Goal: Task Accomplishment & Management: Manage account settings

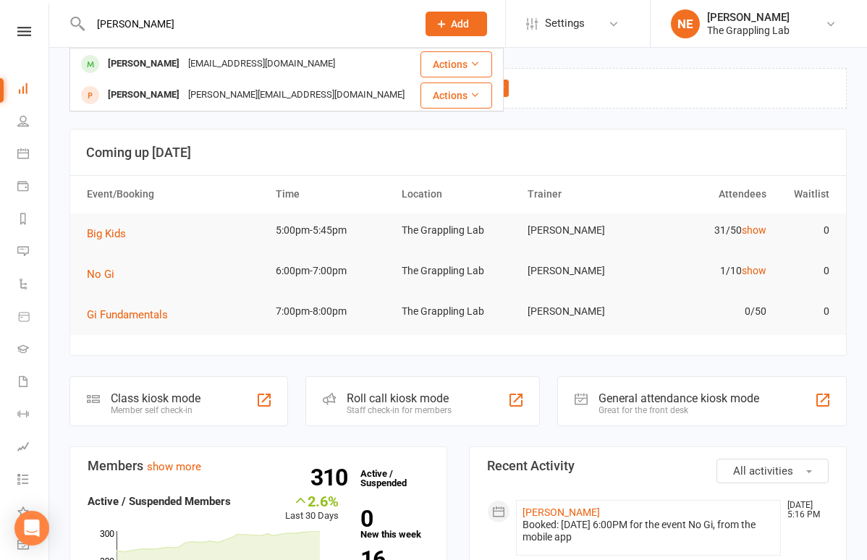
type input "[PERSON_NAME]"
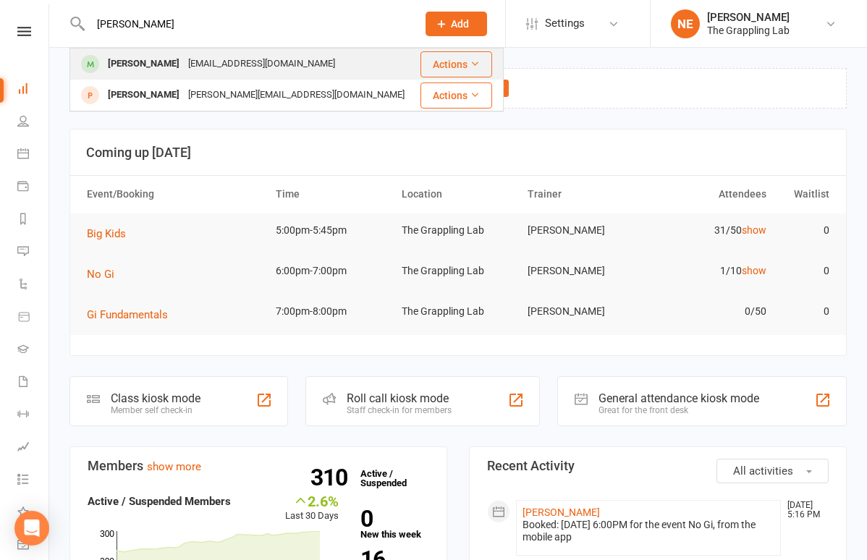
drag, startPoint x: 136, startPoint y: 47, endPoint x: 128, endPoint y: 60, distance: 15.3
click at [128, 60] on div "[PERSON_NAME]" at bounding box center [144, 64] width 80 height 21
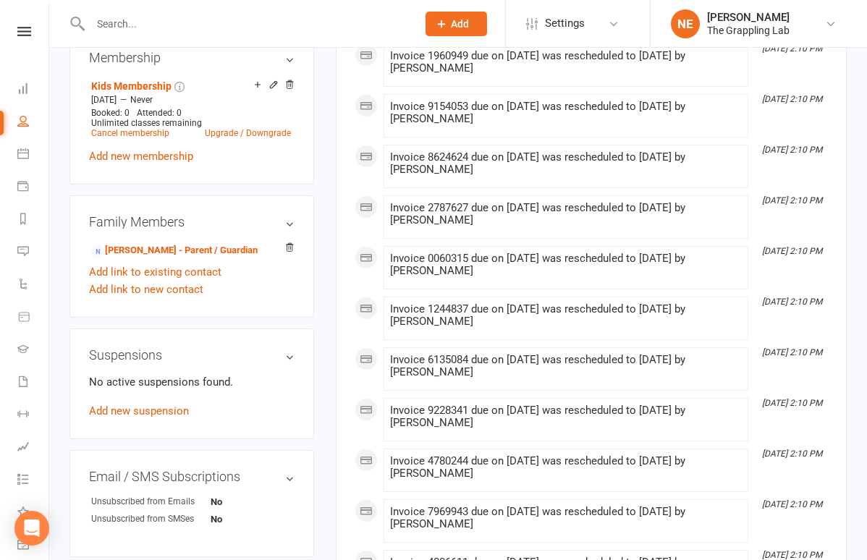
scroll to position [601, 0]
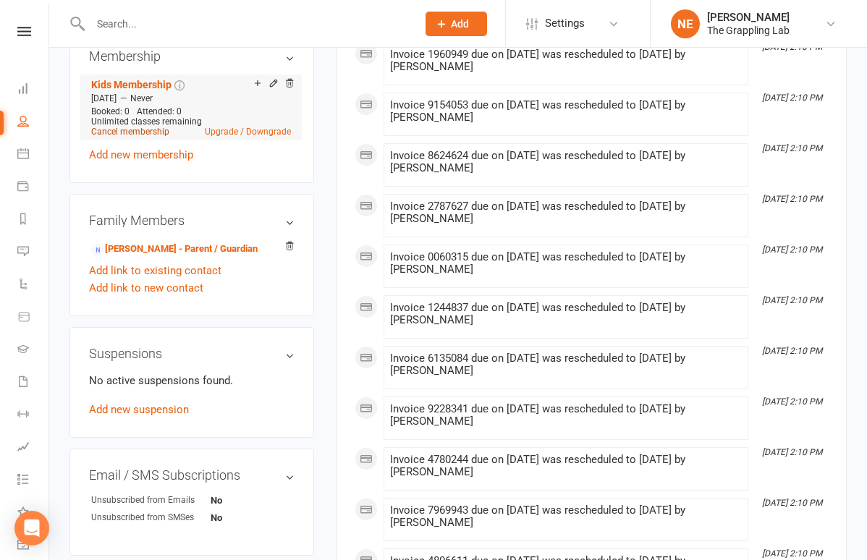
click at [150, 137] on link "Cancel membership" at bounding box center [130, 132] width 78 height 10
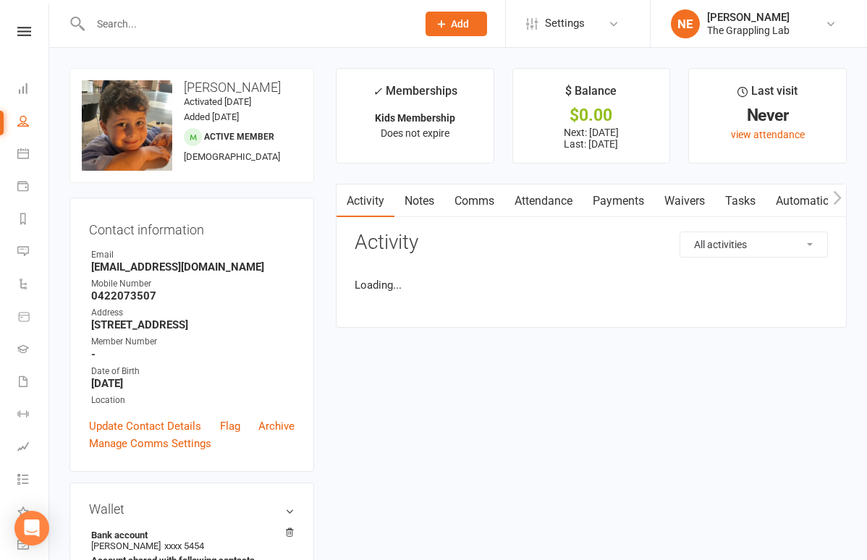
click at [631, 204] on link "Payments" at bounding box center [619, 201] width 72 height 33
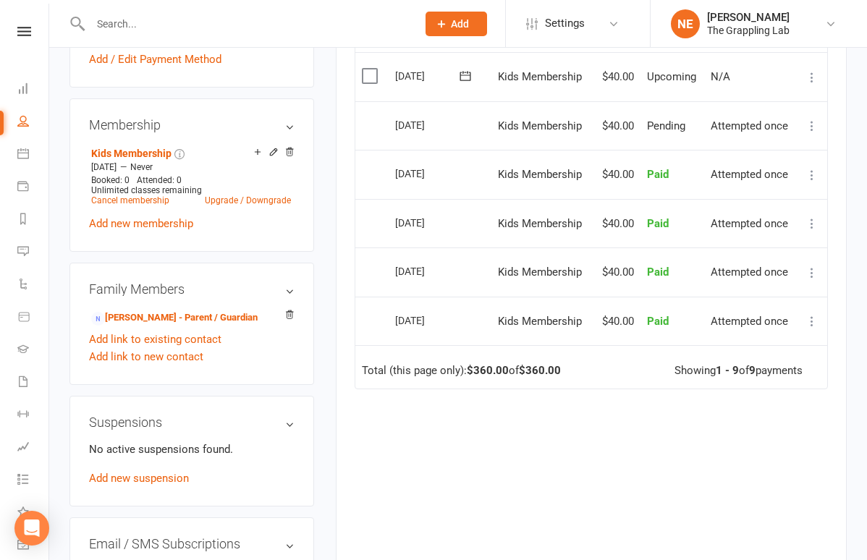
scroll to position [521, 0]
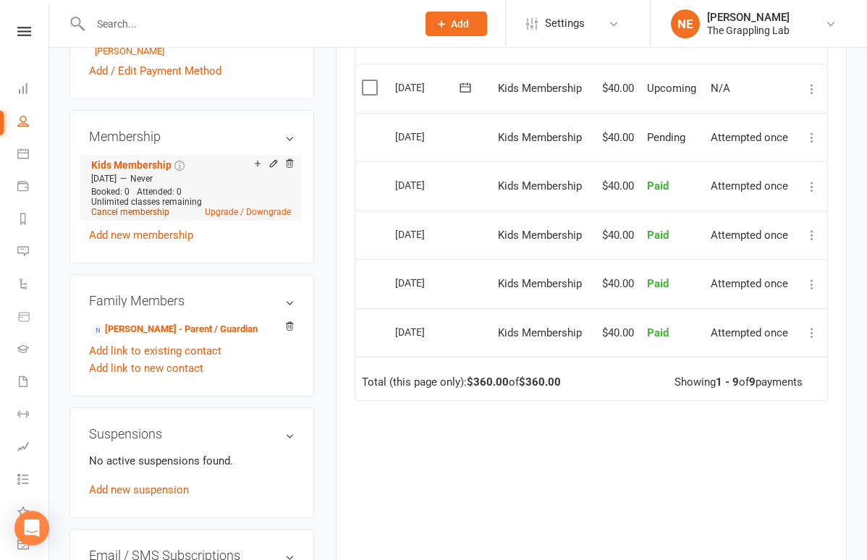
click at [151, 217] on link "Cancel membership" at bounding box center [130, 212] width 78 height 10
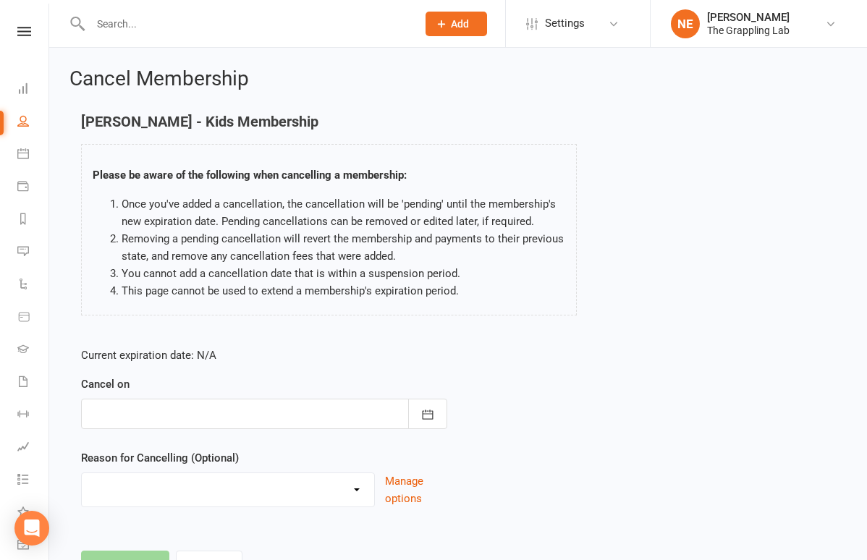
click at [190, 408] on div at bounding box center [264, 414] width 366 height 30
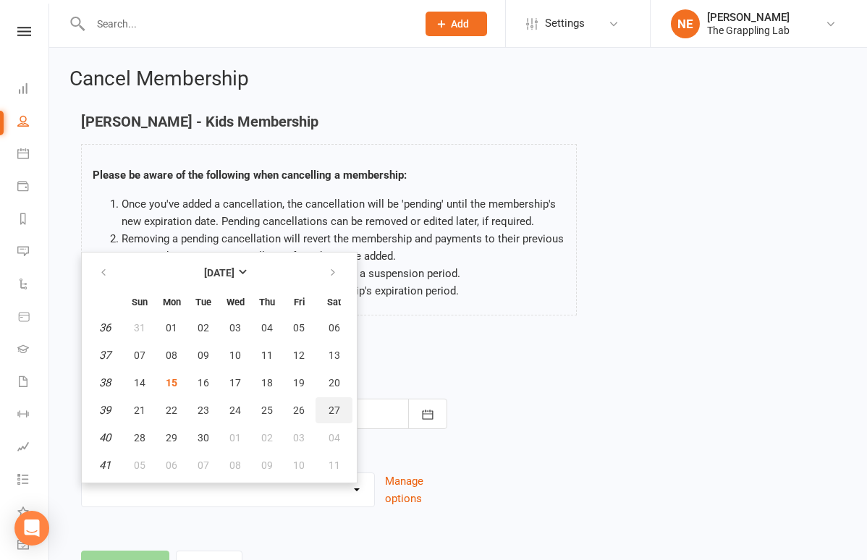
click at [334, 410] on span "27" at bounding box center [335, 411] width 12 height 12
type input "[DATE]"
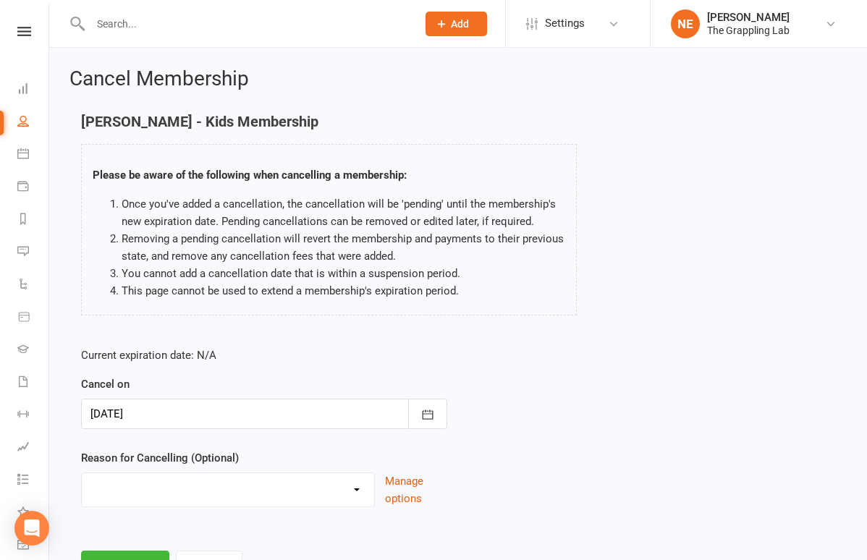
click at [316, 422] on div at bounding box center [264, 414] width 366 height 30
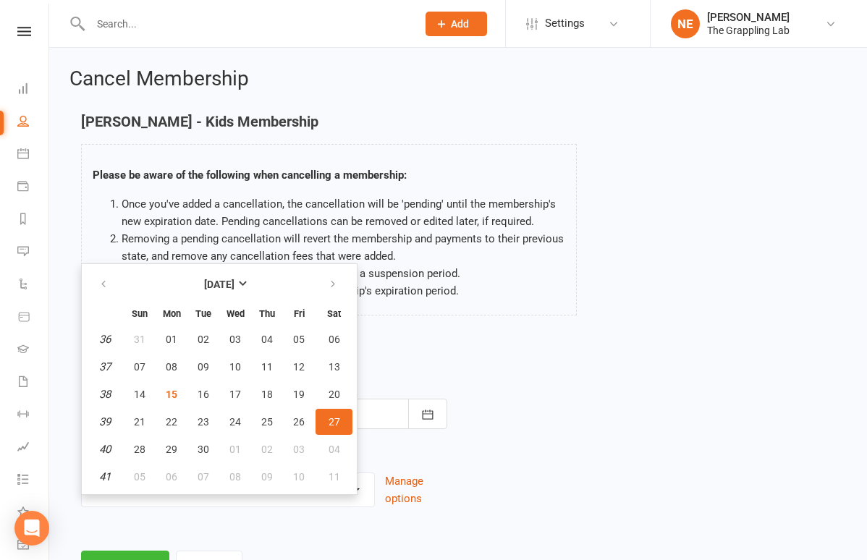
click at [431, 342] on div "Current expiration date: N/A Cancel on [DATE] [DATE] Sun Mon Tue Wed Thu Fri Sa…" at bounding box center [264, 432] width 388 height 192
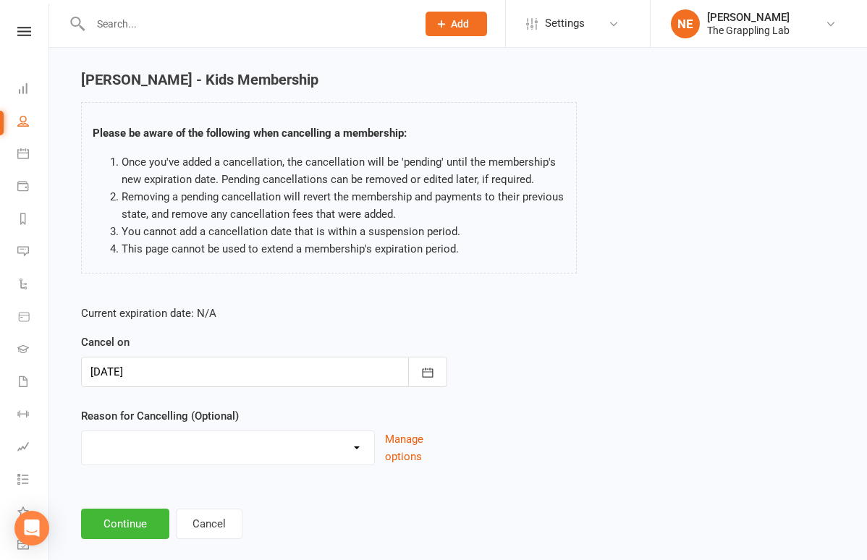
scroll to position [39, 0]
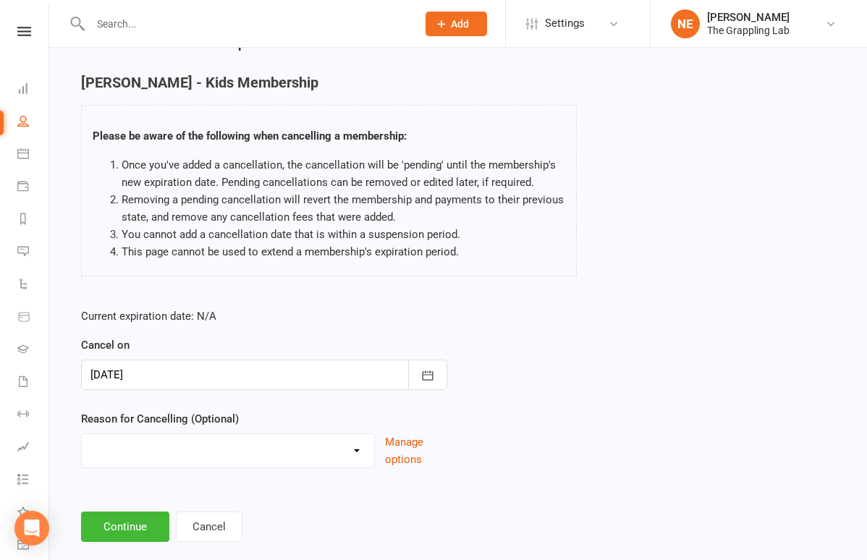
click at [269, 384] on div at bounding box center [264, 375] width 366 height 30
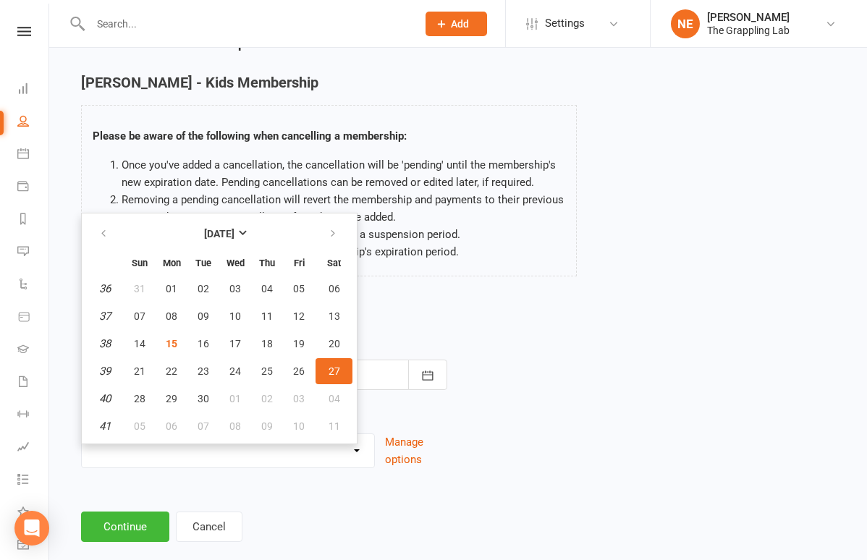
click at [517, 341] on div "Current expiration date: N/A Cancel on [DATE] [DATE] Sun Mon Tue Wed Thu Fri Sa…" at bounding box center [458, 393] width 776 height 192
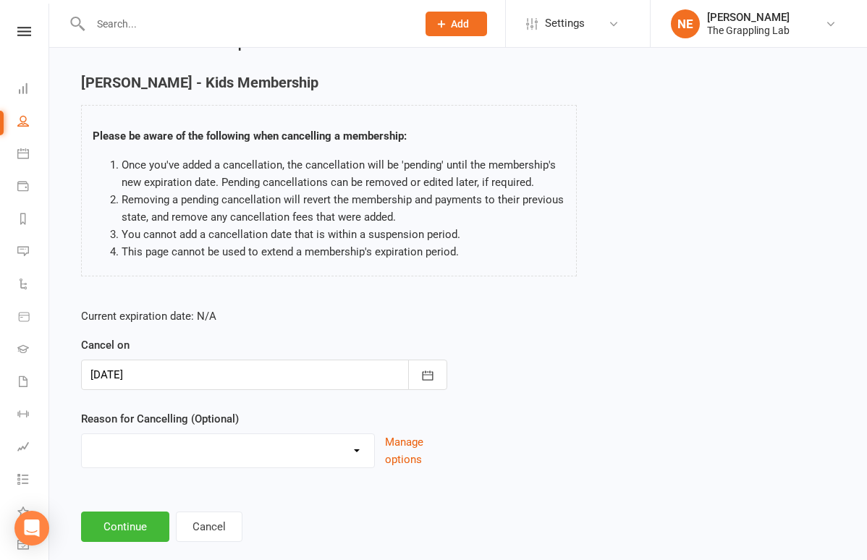
select select "3"
click at [121, 523] on button "Continue" at bounding box center [125, 527] width 88 height 30
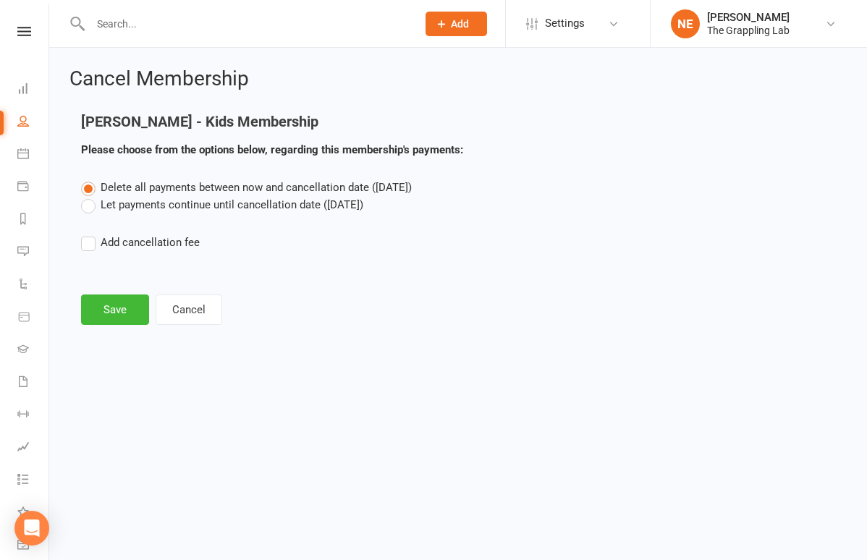
click at [138, 206] on label "Let payments continue until cancellation date ([DATE])" at bounding box center [222, 204] width 282 height 17
click at [90, 196] on input "Let payments continue until cancellation date ([DATE])" at bounding box center [85, 196] width 9 height 0
click at [125, 306] on button "Save" at bounding box center [115, 310] width 68 height 30
